Goal: Task Accomplishment & Management: Use online tool/utility

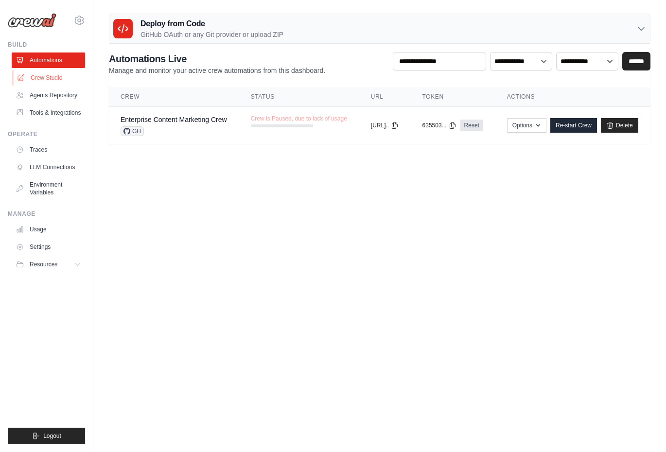
click at [48, 80] on link "Crew Studio" at bounding box center [49, 78] width 73 height 16
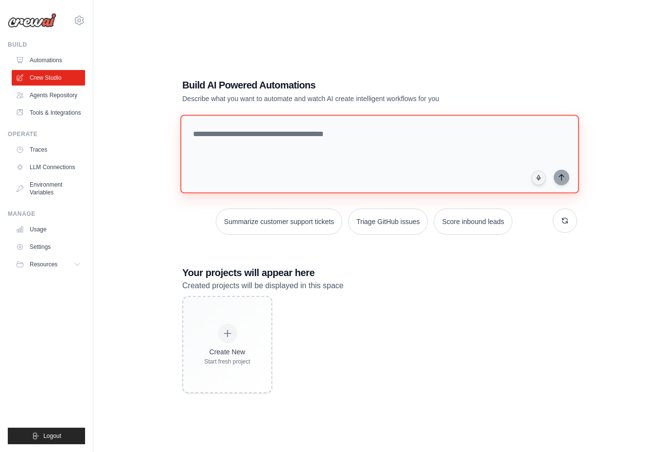
click at [266, 156] on textarea at bounding box center [379, 154] width 398 height 79
click at [262, 132] on textarea at bounding box center [379, 154] width 398 height 79
click at [241, 85] on h1 "Build AI Powered Automations" at bounding box center [345, 85] width 326 height 14
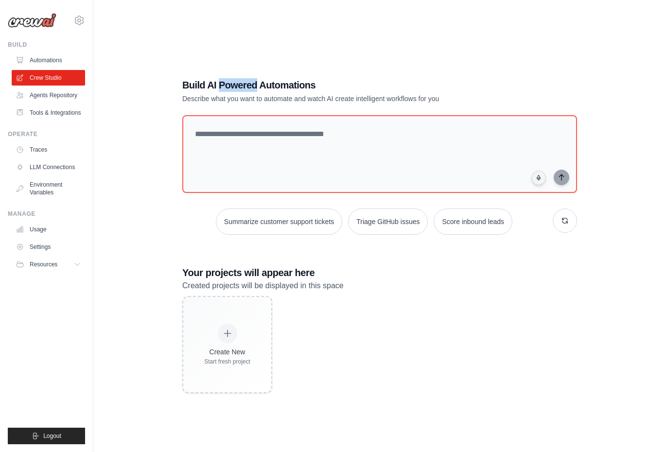
click at [241, 85] on h1 "Build AI Powered Automations" at bounding box center [345, 85] width 326 height 14
click at [208, 83] on h1 "Build AI Powered Automations" at bounding box center [345, 85] width 326 height 14
click at [307, 86] on h1 "Build AI Powered Automations" at bounding box center [345, 85] width 326 height 14
click at [282, 87] on h1 "Build AI Powered Automations" at bounding box center [345, 85] width 326 height 14
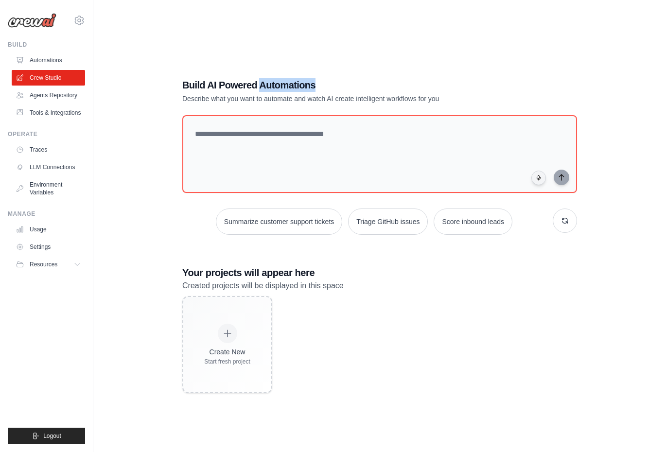
click at [282, 87] on h1 "Build AI Powered Automations" at bounding box center [345, 85] width 326 height 14
click at [189, 83] on h1 "Build AI Powered Automations" at bounding box center [345, 85] width 326 height 14
click at [212, 85] on h1 "Build AI Powered Automations" at bounding box center [345, 85] width 326 height 14
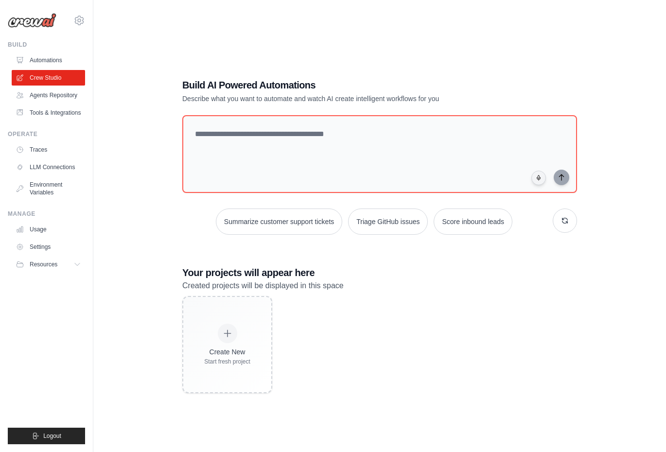
click at [236, 84] on h1 "Build AI Powered Automations" at bounding box center [345, 85] width 326 height 14
click at [290, 80] on h1 "Build AI Powered Automations" at bounding box center [345, 85] width 326 height 14
click at [193, 95] on p "Describe what you want to automate and watch AI create intelligent workflows fo…" at bounding box center [345, 99] width 326 height 10
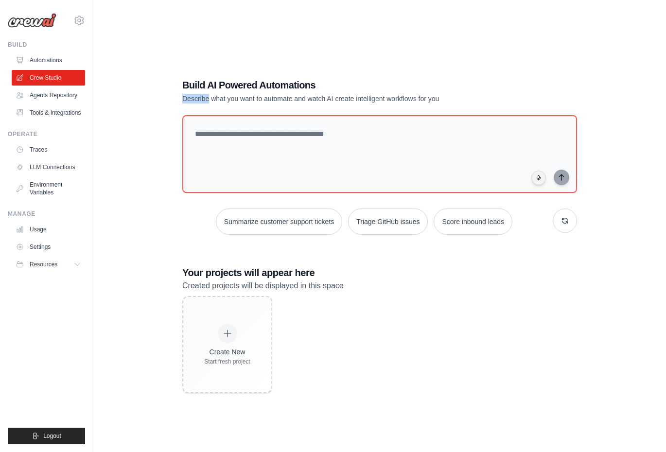
click at [193, 95] on p "Describe what you want to automate and watch AI create intelligent workflows fo…" at bounding box center [345, 99] width 326 height 10
click at [216, 99] on p "Describe what you want to automate and watch AI create intelligent workflows fo…" at bounding box center [345, 99] width 326 height 10
click at [229, 100] on p "Describe what you want to automate and watch AI create intelligent workflows fo…" at bounding box center [345, 99] width 326 height 10
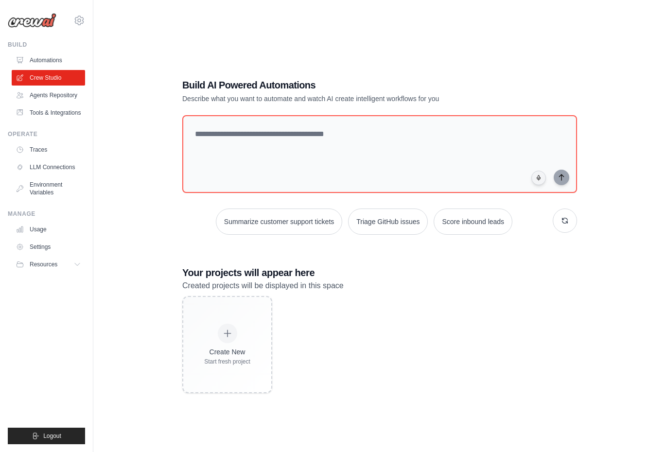
click at [266, 95] on p "Describe what you want to automate and watch AI create intelligent workflows fo…" at bounding box center [345, 99] width 326 height 10
click at [310, 97] on p "Describe what you want to automate and watch AI create intelligent workflows fo…" at bounding box center [345, 99] width 326 height 10
click at [328, 99] on p "Describe what you want to automate and watch AI create intelligent workflows fo…" at bounding box center [345, 99] width 326 height 10
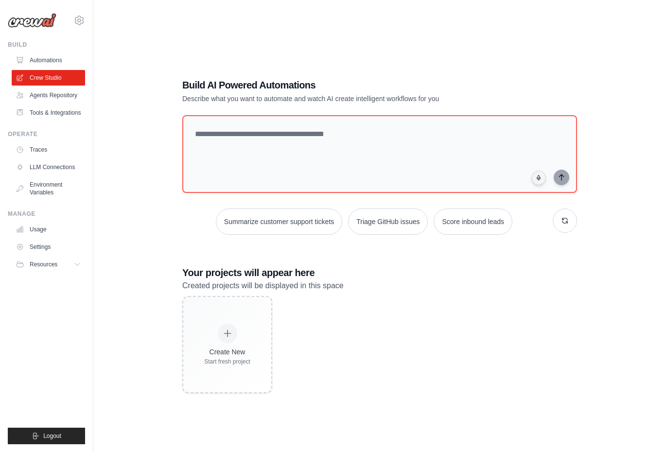
click at [328, 99] on p "Describe what you want to automate and watch AI create intelligent workflows fo…" at bounding box center [345, 99] width 326 height 10
click at [337, 99] on p "Describe what you want to automate and watch AI create intelligent workflows fo…" at bounding box center [345, 99] width 326 height 10
click at [372, 99] on p "Describe what you want to automate and watch AI create intelligent workflows fo…" at bounding box center [345, 99] width 326 height 10
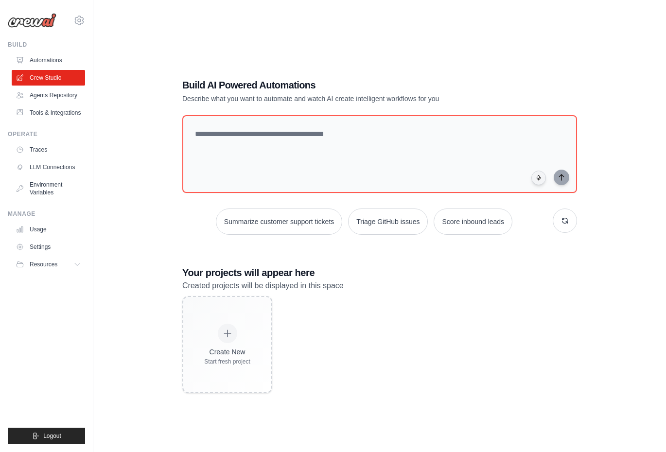
click at [391, 100] on p "Describe what you want to automate and watch AI create intelligent workflows fo…" at bounding box center [345, 99] width 326 height 10
click at [419, 97] on p "Describe what you want to automate and watch AI create intelligent workflows fo…" at bounding box center [345, 99] width 326 height 10
click at [443, 102] on p "Describe what you want to automate and watch AI create intelligent workflows fo…" at bounding box center [345, 99] width 326 height 10
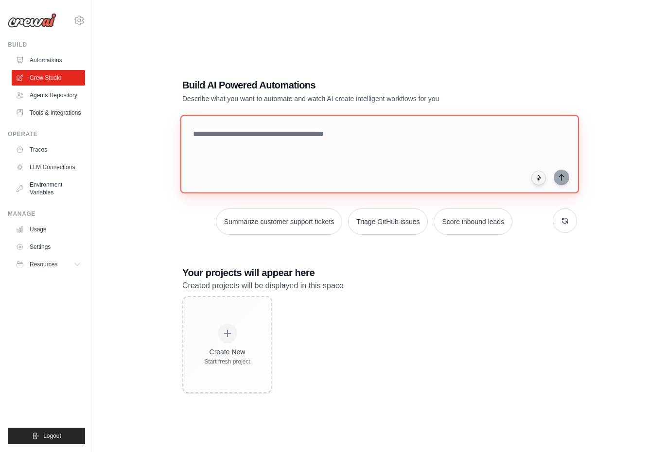
click at [326, 168] on textarea at bounding box center [379, 154] width 398 height 79
click at [79, 264] on icon at bounding box center [78, 264] width 5 height 2
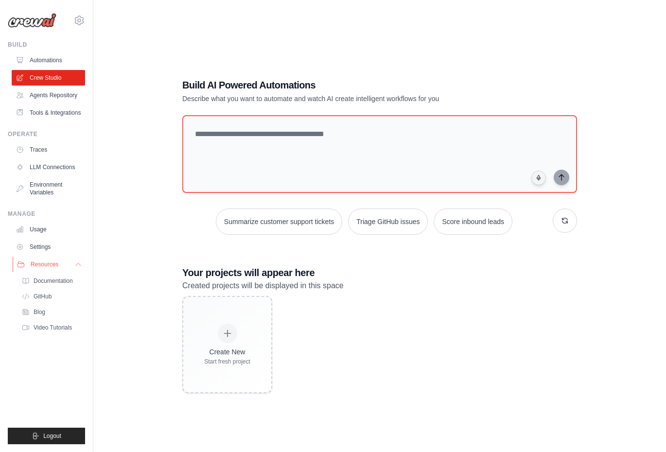
click at [76, 264] on icon at bounding box center [78, 264] width 8 height 8
click at [77, 264] on icon at bounding box center [78, 264] width 8 height 8
click at [80, 265] on icon at bounding box center [78, 264] width 8 height 8
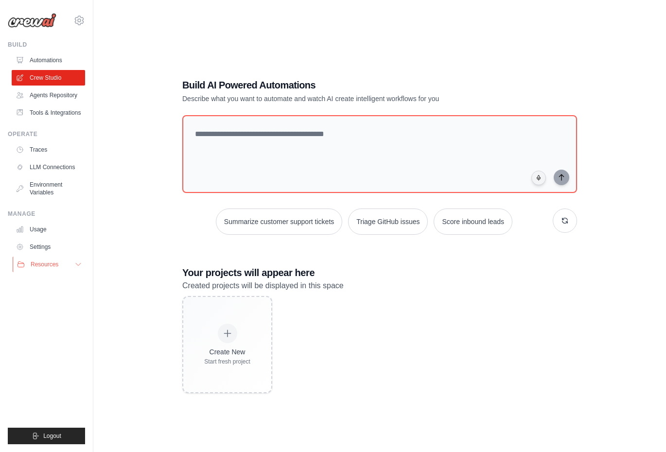
click at [80, 265] on icon at bounding box center [78, 264] width 8 height 8
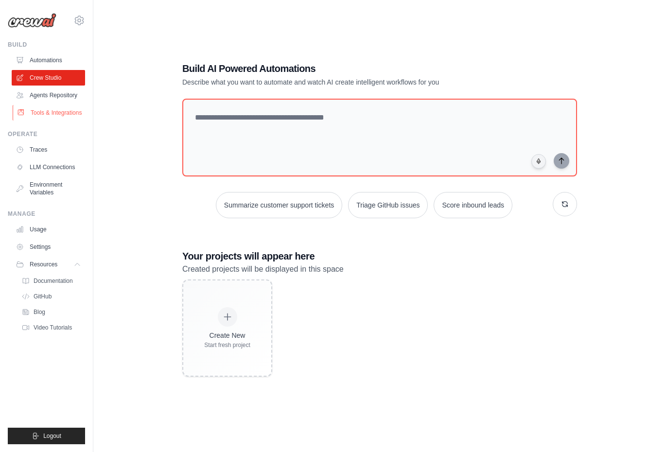
scroll to position [19, 0]
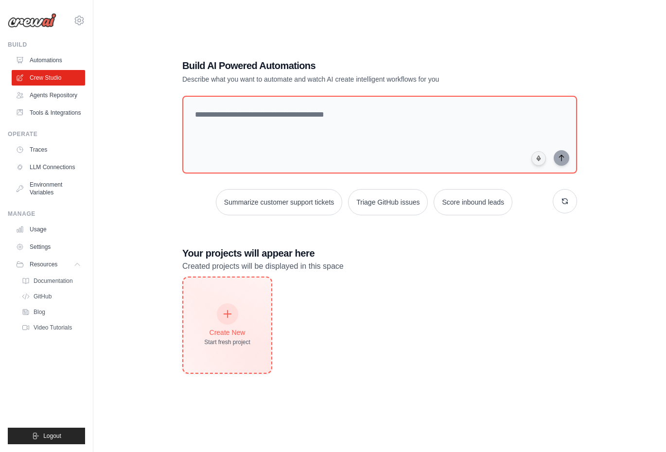
click at [250, 314] on div "Create New Start fresh project" at bounding box center [227, 324] width 88 height 95
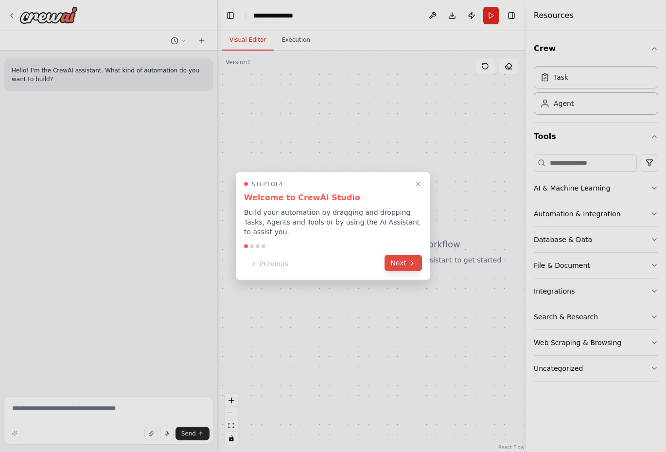
click at [395, 265] on button "Next" at bounding box center [402, 263] width 37 height 16
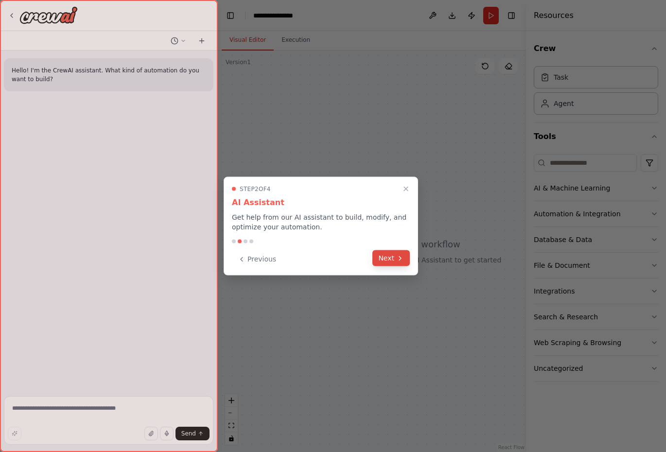
click at [396, 254] on icon at bounding box center [400, 258] width 8 height 8
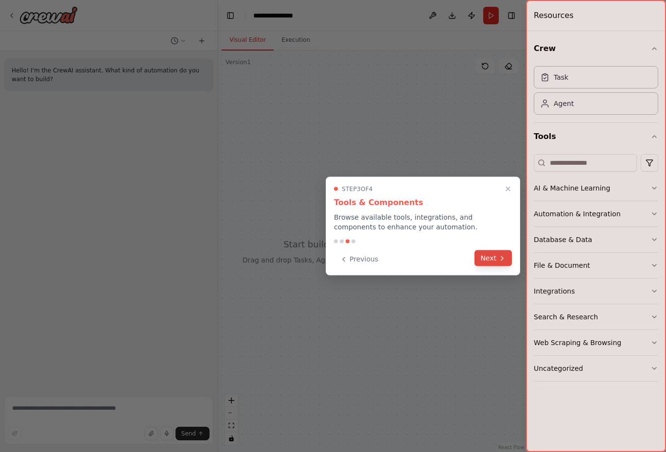
click at [495, 255] on button "Next" at bounding box center [492, 258] width 37 height 16
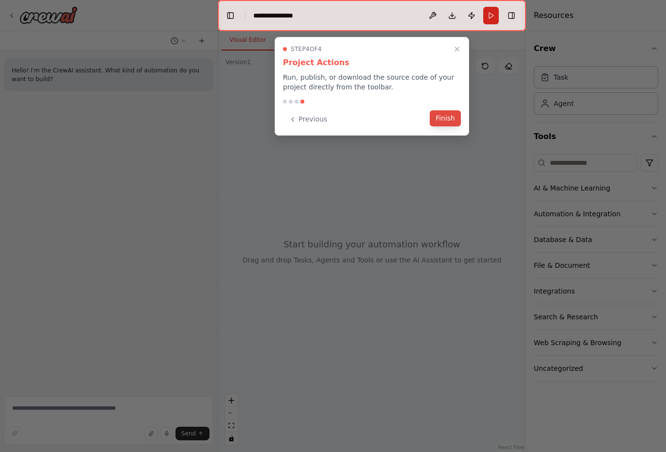
click at [446, 114] on button "Finish" at bounding box center [444, 118] width 31 height 16
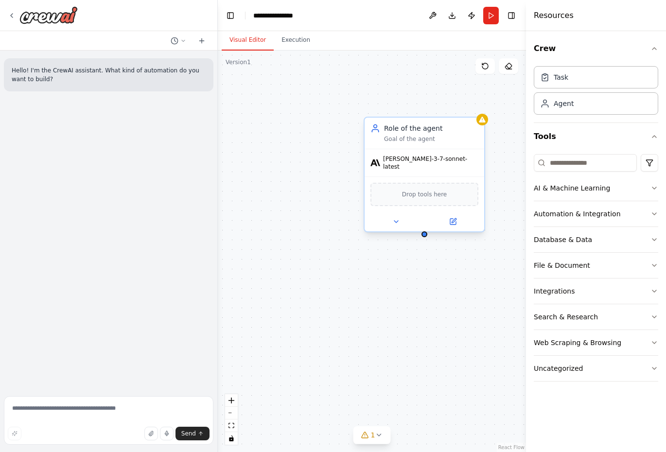
click at [395, 161] on span "[PERSON_NAME]-3-7-sonnet-latest" at bounding box center [430, 163] width 95 height 16
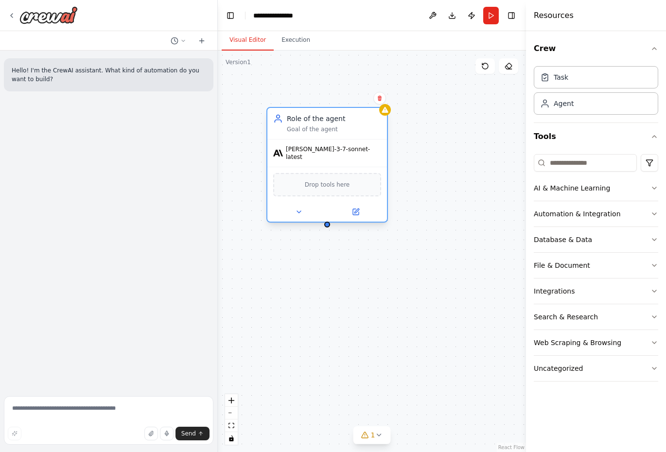
drag, startPoint x: 403, startPoint y: 136, endPoint x: 299, endPoint y: 121, distance: 105.0
click at [299, 121] on div "Role of the agent Goal of the agent" at bounding box center [334, 123] width 94 height 19
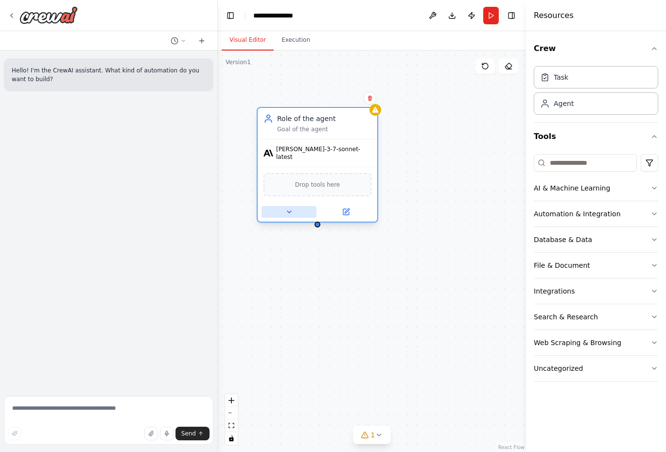
click at [288, 208] on icon at bounding box center [289, 212] width 8 height 8
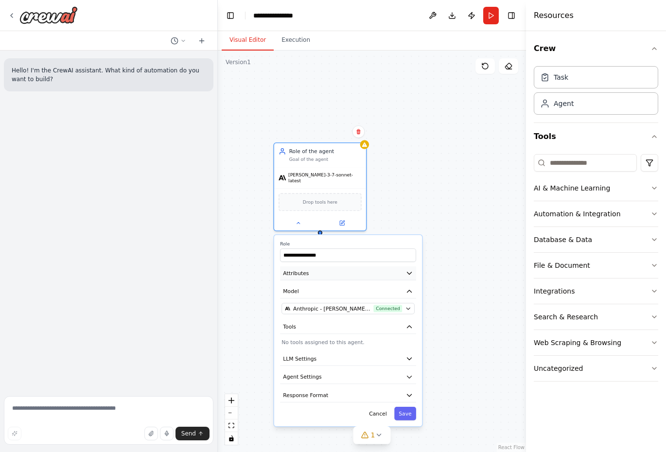
click at [409, 272] on icon "button" at bounding box center [409, 273] width 4 height 2
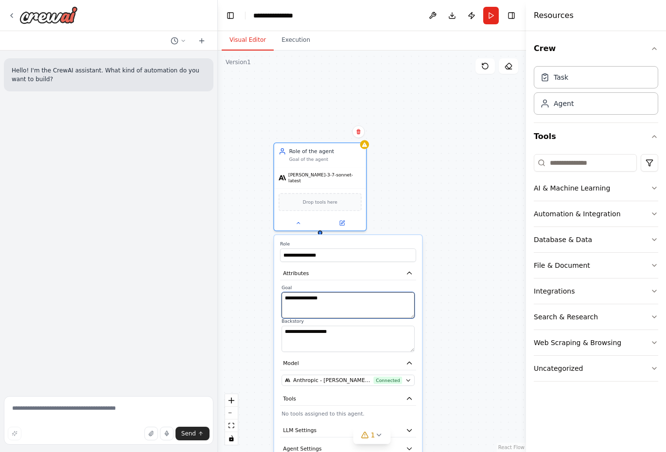
click at [382, 300] on textarea "**********" at bounding box center [347, 305] width 133 height 26
click at [378, 333] on textarea "**********" at bounding box center [347, 339] width 133 height 26
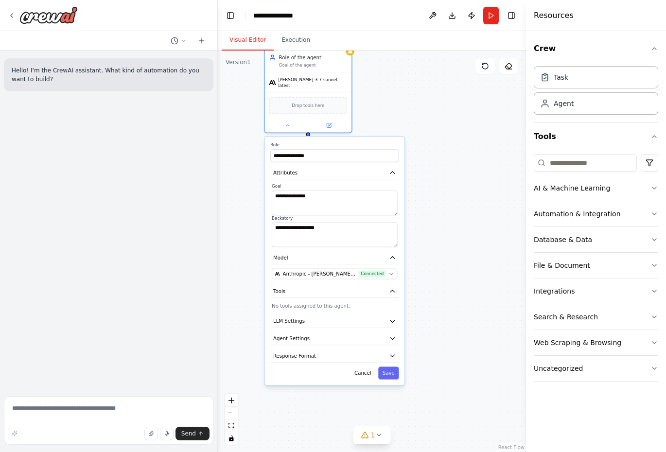
drag, startPoint x: 489, startPoint y: 266, endPoint x: 473, endPoint y: 162, distance: 105.2
click at [473, 162] on div "**********" at bounding box center [372, 251] width 308 height 401
click at [331, 270] on span "Anthropic - [PERSON_NAME]-3-7-sonnet-latest ([PERSON_NAME])" at bounding box center [319, 273] width 73 height 7
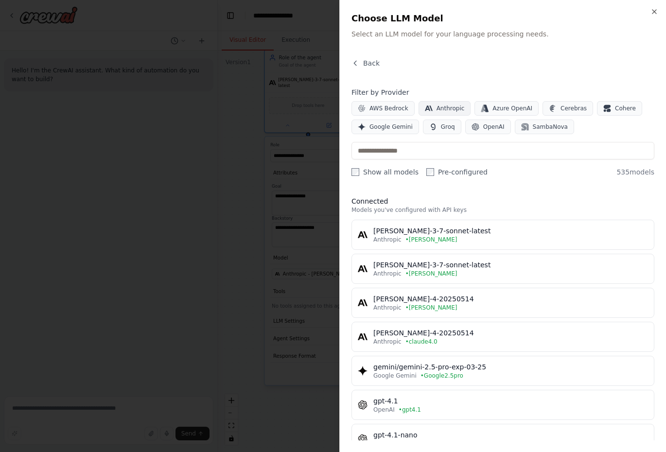
click at [447, 105] on span "Anthropic" at bounding box center [450, 108] width 28 height 8
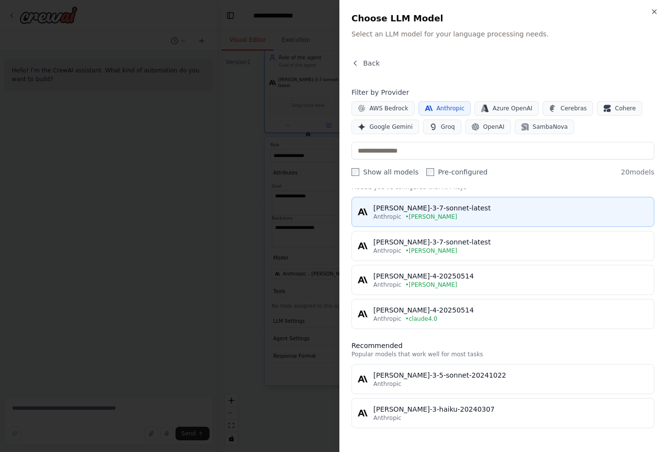
scroll to position [24, 0]
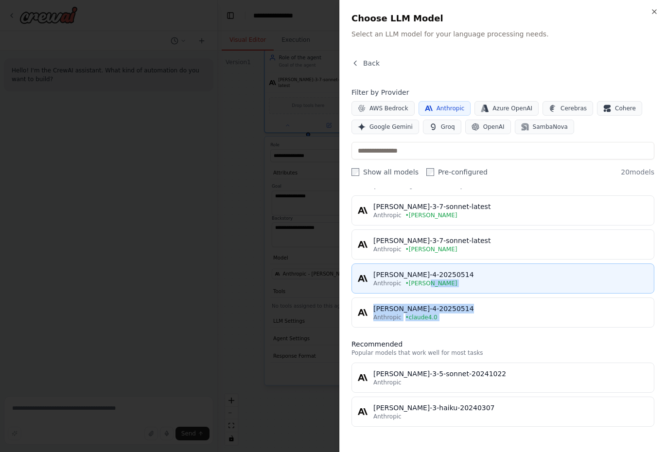
drag, startPoint x: 456, startPoint y: 339, endPoint x: 454, endPoint y: 282, distance: 56.4
click at [454, 282] on div "Connected Models you've configured with API [PERSON_NAME]-3-7-sonnet-latest Ant…" at bounding box center [502, 315] width 303 height 252
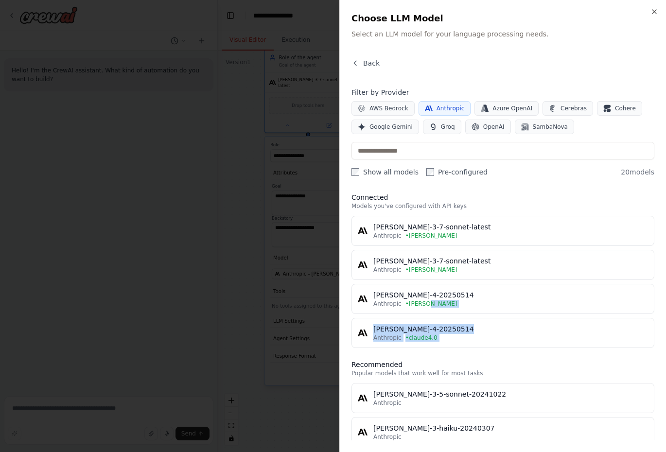
scroll to position [0, 0]
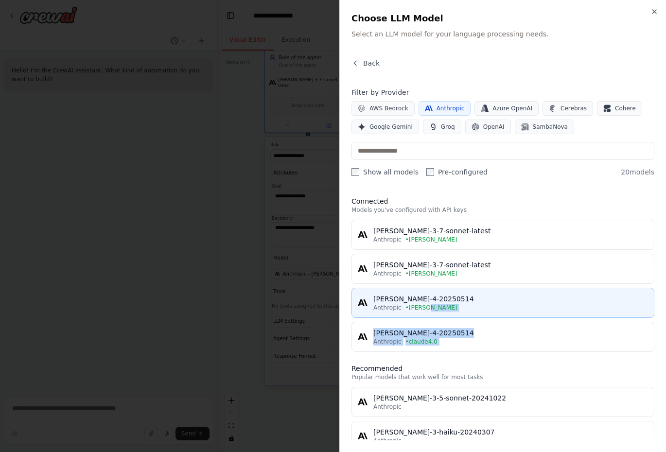
click at [445, 306] on div "Anthropic • [PERSON_NAME]" at bounding box center [510, 308] width 274 height 8
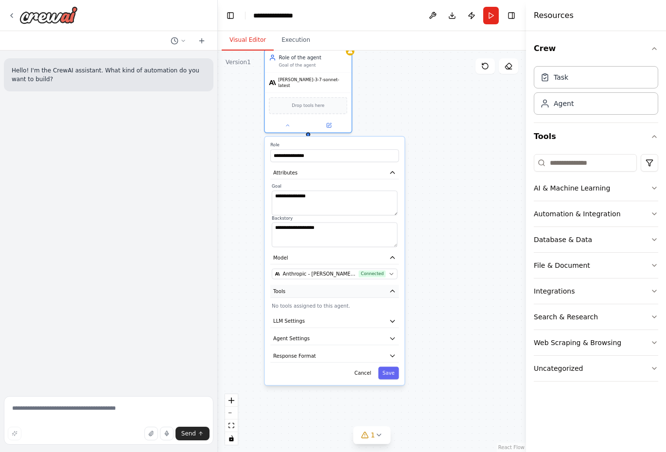
click at [354, 286] on button "Tools" at bounding box center [334, 291] width 128 height 13
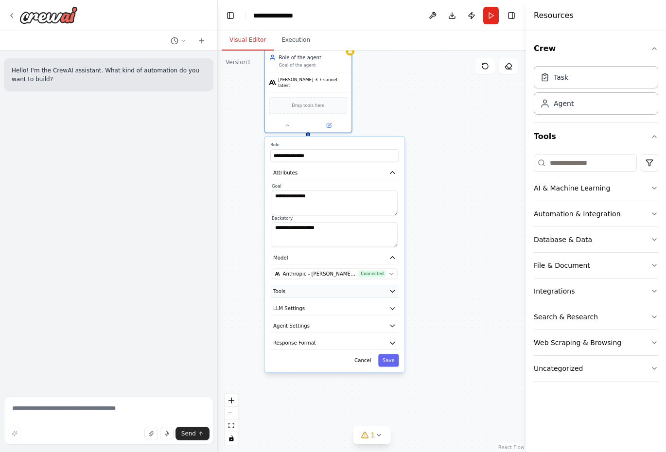
click at [354, 286] on button "Tools" at bounding box center [334, 291] width 128 height 13
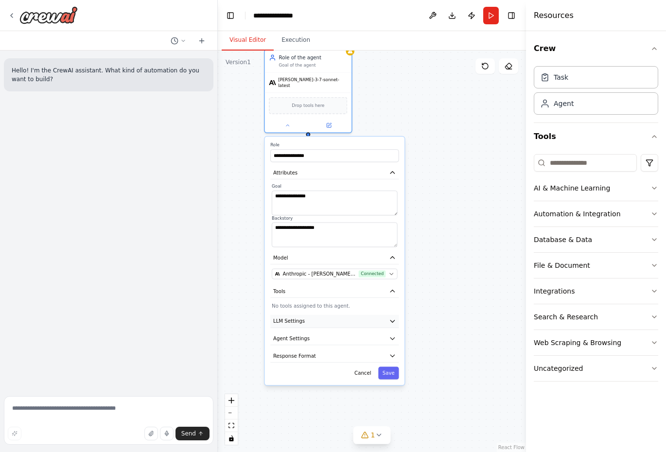
click at [352, 316] on button "LLM Settings" at bounding box center [334, 321] width 128 height 13
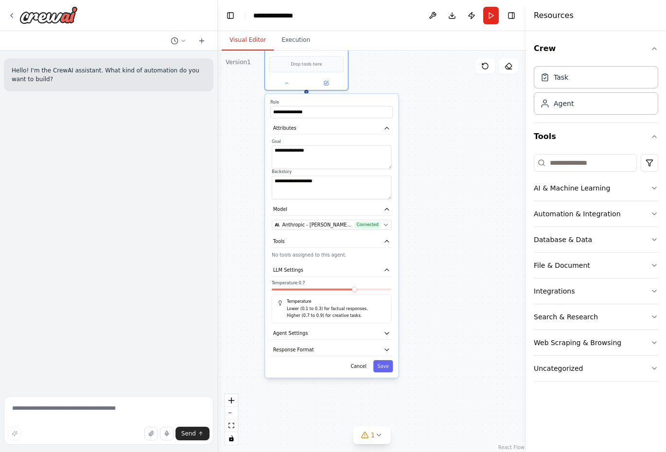
drag, startPoint x: 432, startPoint y: 337, endPoint x: 425, endPoint y: 259, distance: 78.1
click at [425, 259] on div "**********" at bounding box center [372, 251] width 308 height 401
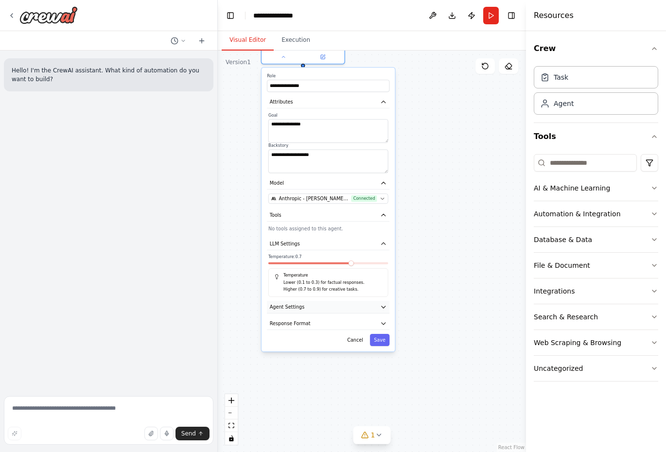
click at [370, 301] on button "Agent Settings" at bounding box center [328, 307] width 122 height 13
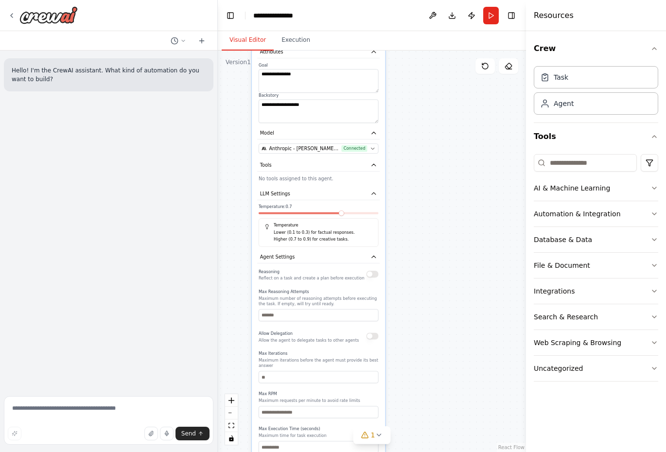
drag, startPoint x: 420, startPoint y: 343, endPoint x: 411, endPoint y: 293, distance: 51.0
click at [411, 293] on div "**********" at bounding box center [372, 251] width 308 height 401
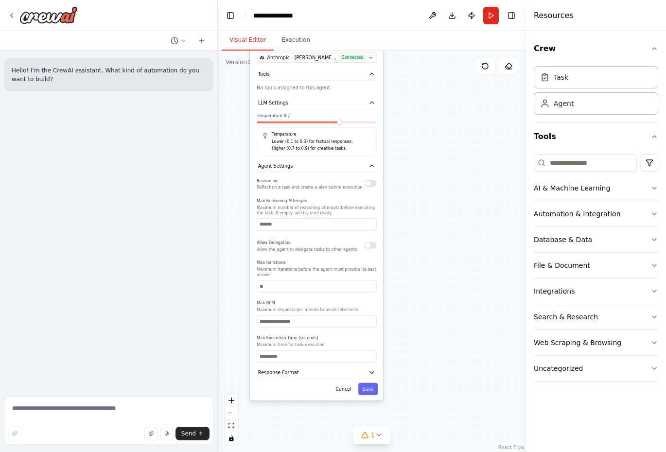
drag, startPoint x: 420, startPoint y: 316, endPoint x: 417, endPoint y: 221, distance: 95.7
click at [417, 221] on div "**********" at bounding box center [372, 251] width 308 height 401
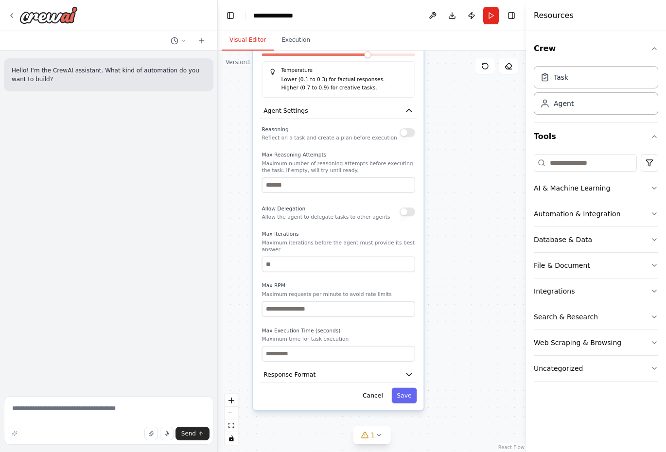
drag, startPoint x: 417, startPoint y: 221, endPoint x: 468, endPoint y: 187, distance: 60.9
click at [468, 187] on div "**********" at bounding box center [372, 251] width 308 height 401
click at [371, 388] on button "Cancel" at bounding box center [372, 396] width 31 height 16
